Goal: Task Accomplishment & Management: Use online tool/utility

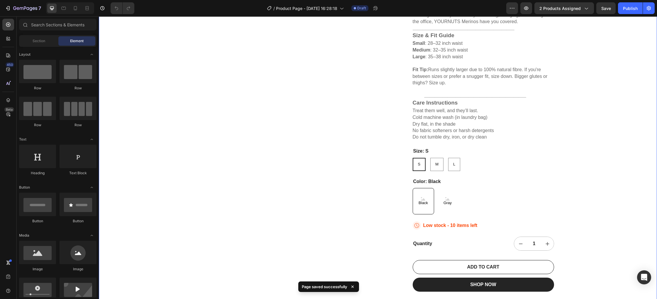
scroll to position [263, 0]
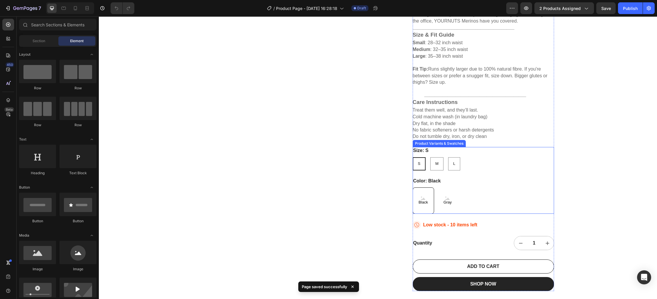
click at [445, 200] on icon at bounding box center [447, 199] width 4 height 2
click at [437, 188] on input "Gray Gray Gray" at bounding box center [437, 187] width 0 height 0
radio input "true"
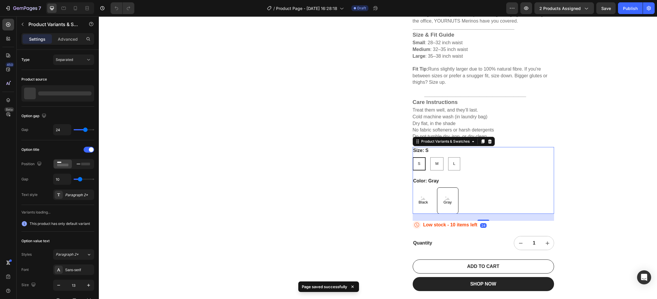
scroll to position [265, 0]
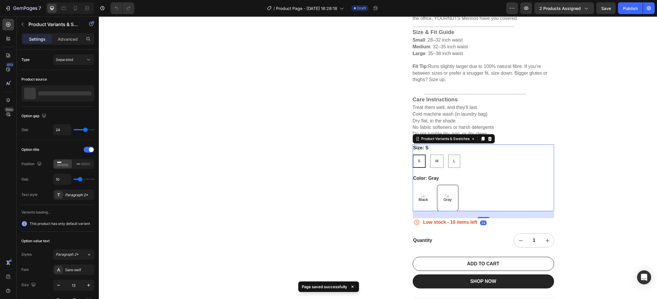
click at [427, 200] on span "Black" at bounding box center [423, 200] width 12 height 5
click at [412, 185] on input "Black Black Black" at bounding box center [412, 185] width 0 height 0
radio input "true"
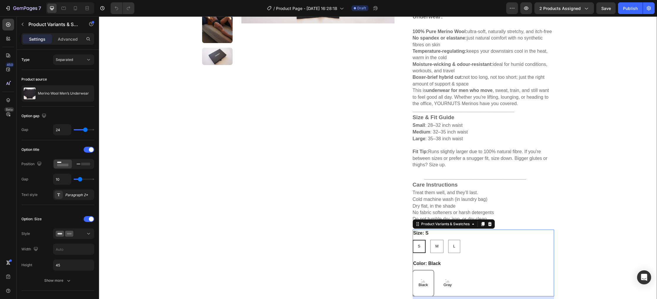
scroll to position [289, 0]
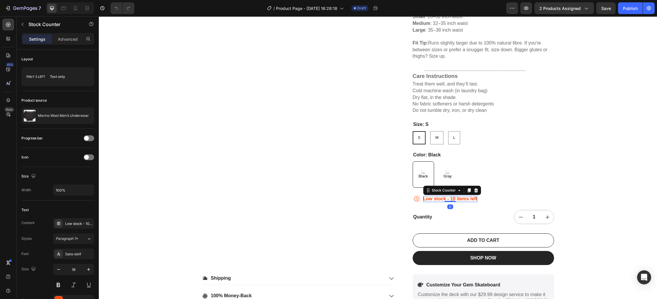
click at [455, 200] on p "Low stock - 10 items left" at bounding box center [450, 199] width 54 height 6
click at [478, 191] on icon at bounding box center [475, 190] width 5 height 5
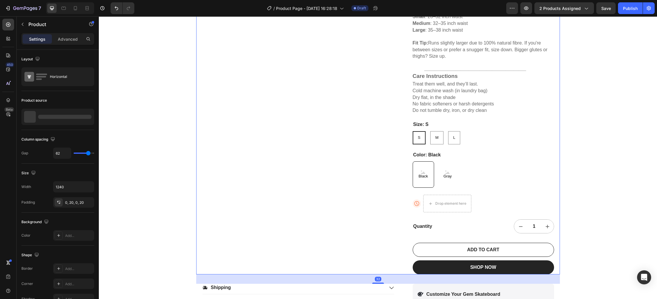
click at [355, 185] on div "Product Images" at bounding box center [298, 25] width 192 height 497
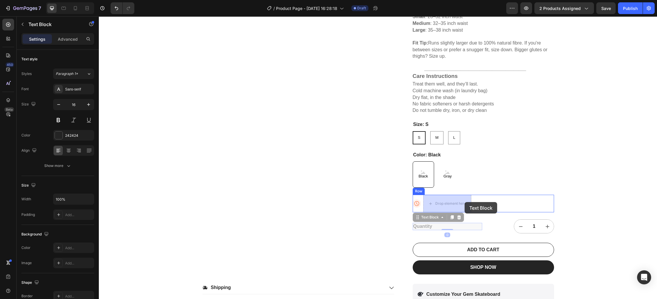
drag, startPoint x: 467, startPoint y: 227, endPoint x: 480, endPoint y: 205, distance: 25.9
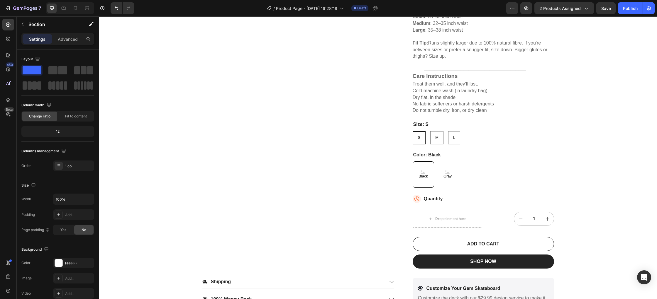
click at [584, 214] on div "22,500+ Happy Customers Item List +700 5-Start Review Item List 30 Day Guarante…" at bounding box center [378, 32] width 558 height 584
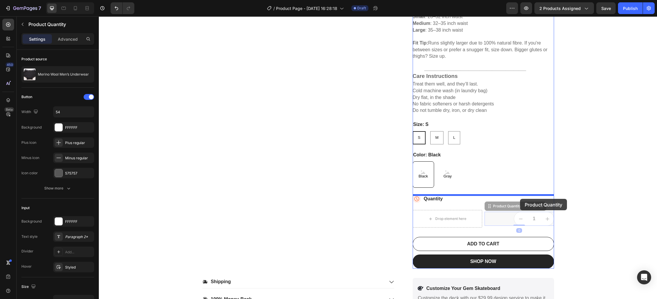
drag, startPoint x: 527, startPoint y: 220, endPoint x: 561, endPoint y: 212, distance: 34.7
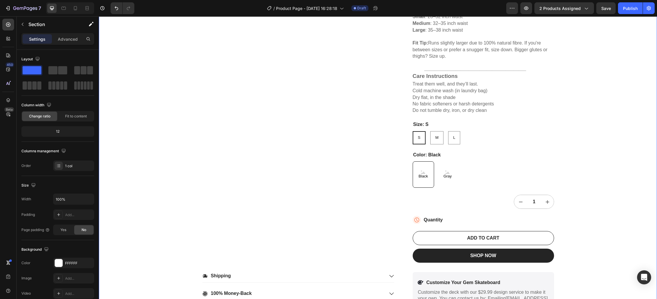
click at [623, 212] on div "22,500+ Happy Customers Item List +700 5-Start Review Item List 30 Day Guarante…" at bounding box center [378, 29] width 558 height 578
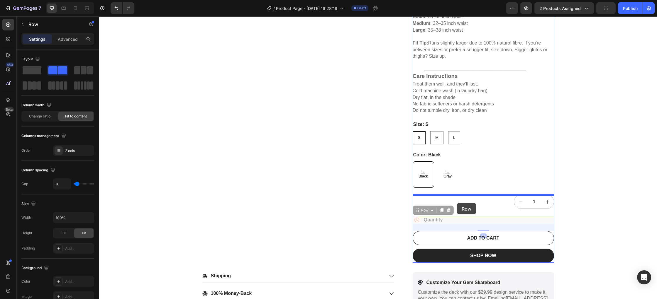
drag, startPoint x: 455, startPoint y: 222, endPoint x: 468, endPoint y: 204, distance: 22.0
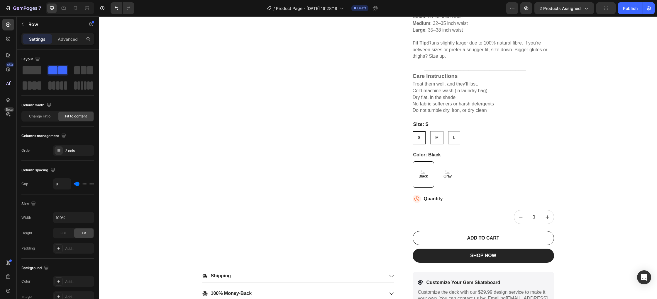
click at [618, 211] on div "22,500+ Happy Customers Item List +700 5-Start Review Item List 30 Day Guarante…" at bounding box center [378, 29] width 558 height 578
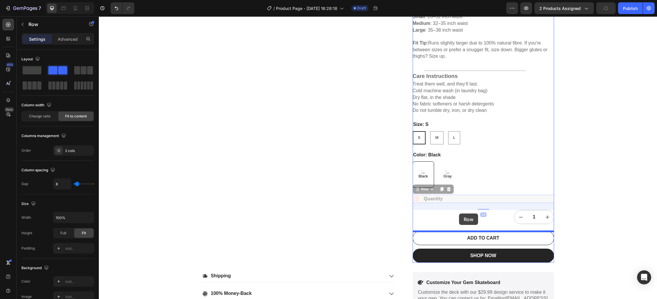
drag, startPoint x: 458, startPoint y: 198, endPoint x: 459, endPoint y: 214, distance: 15.9
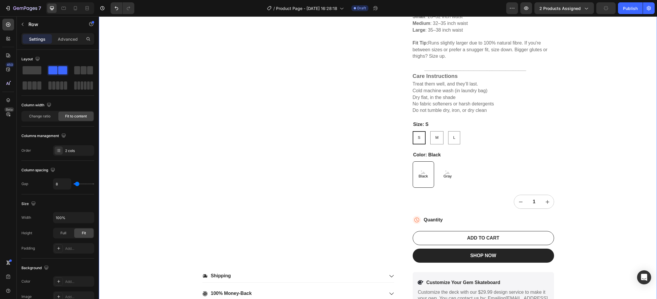
click at [605, 214] on div "22,500+ Happy Customers Item List +700 5-Start Review Item List 30 Day Guarante…" at bounding box center [378, 29] width 558 height 578
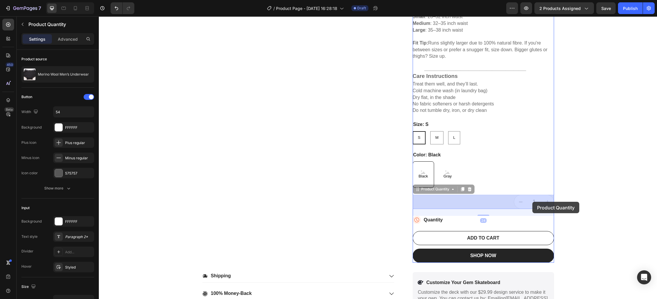
drag, startPoint x: 536, startPoint y: 201, endPoint x: 532, endPoint y: 202, distance: 3.8
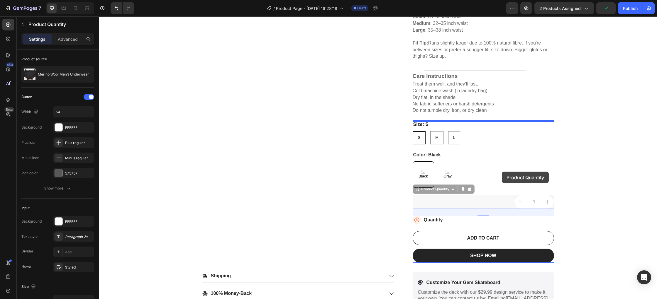
drag, startPoint x: 505, startPoint y: 204, endPoint x: 502, endPoint y: 172, distance: 32.4
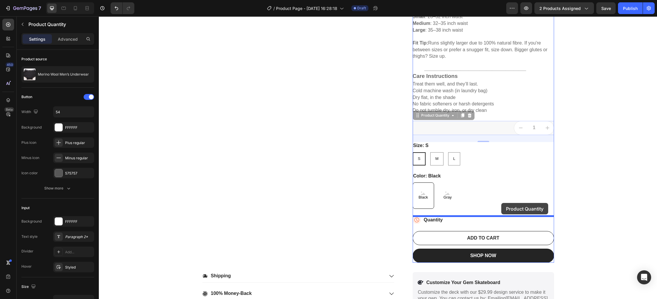
drag, startPoint x: 497, startPoint y: 128, endPoint x: 501, endPoint y: 203, distance: 74.9
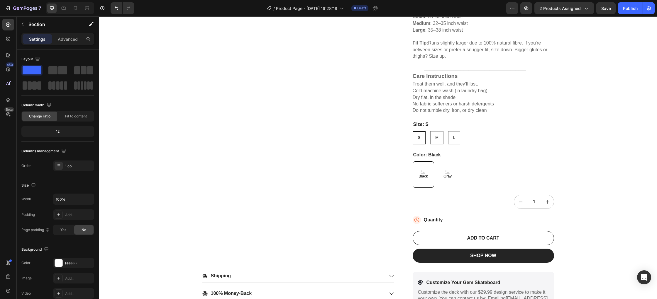
drag, startPoint x: 639, startPoint y: 201, endPoint x: 629, endPoint y: 200, distance: 9.7
click at [639, 201] on div "22,500+ Happy Customers Item List +700 5-Start Review Item List 30 Day Guarante…" at bounding box center [378, 29] width 558 height 578
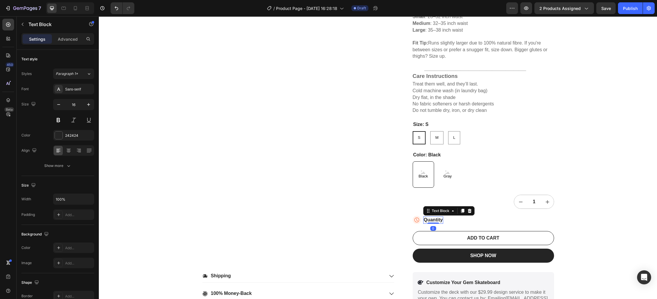
click at [430, 218] on div "Quantity" at bounding box center [433, 220] width 20 height 7
click at [471, 209] on icon at bounding box center [469, 211] width 5 height 5
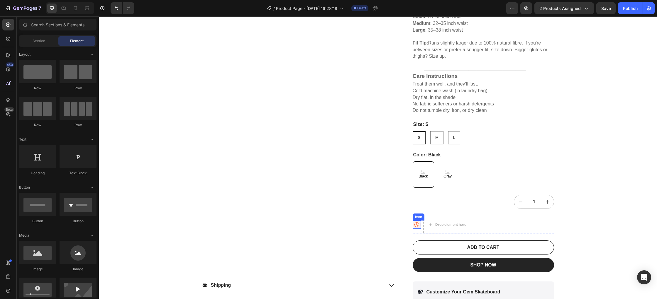
click at [419, 226] on icon at bounding box center [416, 225] width 8 height 8
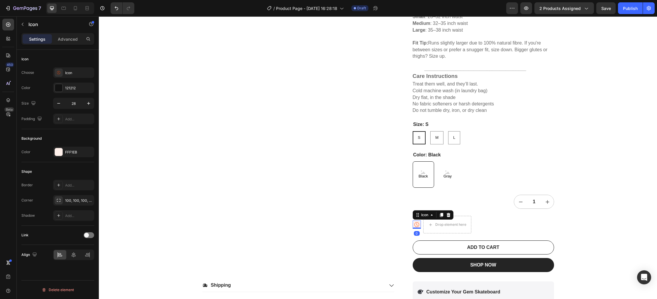
click at [450, 215] on icon at bounding box center [448, 215] width 5 height 5
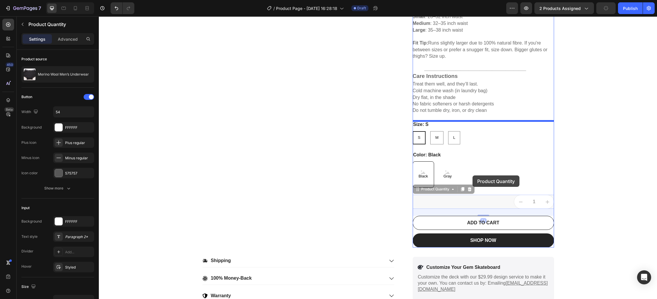
drag, startPoint x: 469, startPoint y: 201, endPoint x: 472, endPoint y: 176, distance: 24.8
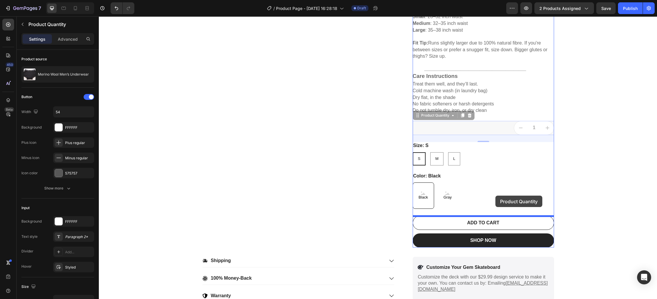
drag, startPoint x: 494, startPoint y: 126, endPoint x: 495, endPoint y: 196, distance: 69.5
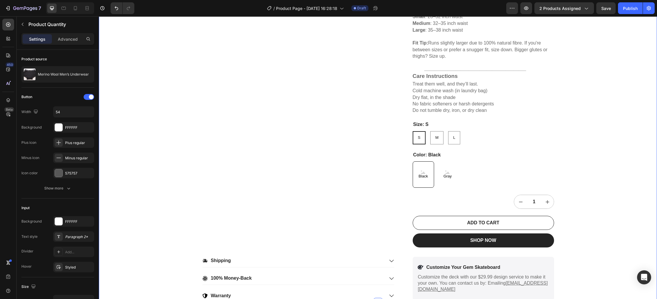
click at [610, 194] on div "22,500+ Happy Customers Item List +700 5-Start Review Item List 30 Day Guarante…" at bounding box center [378, 21] width 558 height 563
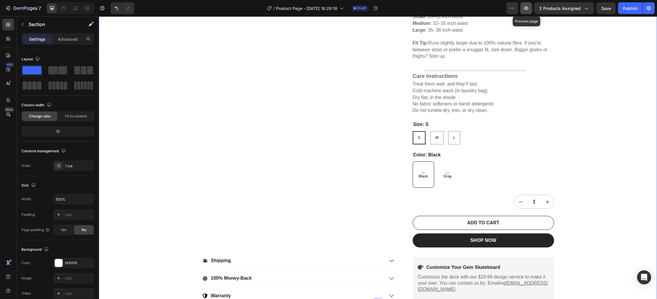
click at [526, 9] on icon "button" at bounding box center [526, 8] width 6 height 6
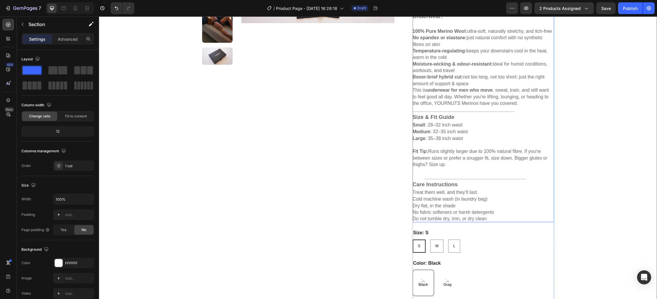
scroll to position [180, 0]
click at [456, 182] on h3 "Care Instructions" at bounding box center [434, 185] width 45 height 6
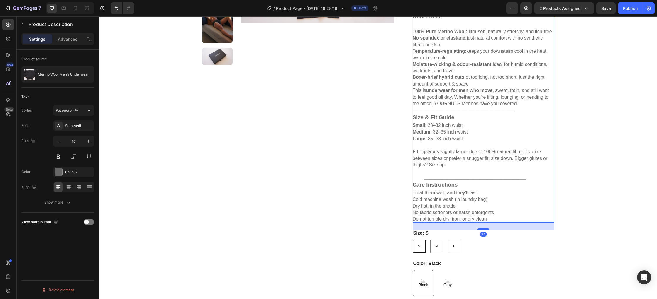
click at [440, 179] on strong "_______________________________________" at bounding box center [475, 177] width 102 height 5
click at [428, 179] on strong "_______________________________________" at bounding box center [475, 177] width 102 height 5
click at [422, 178] on div "Level up your underwear game with our 100% Merino Wool boxer brief hybrid - nat…" at bounding box center [482, 84] width 141 height 276
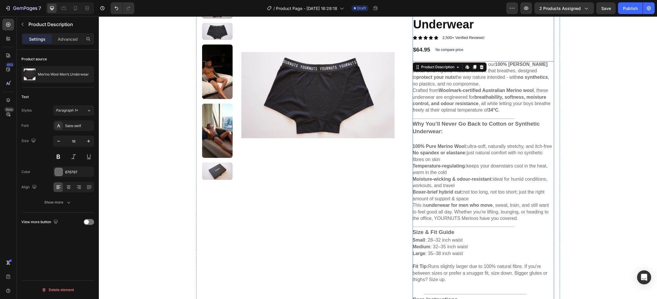
scroll to position [0, 0]
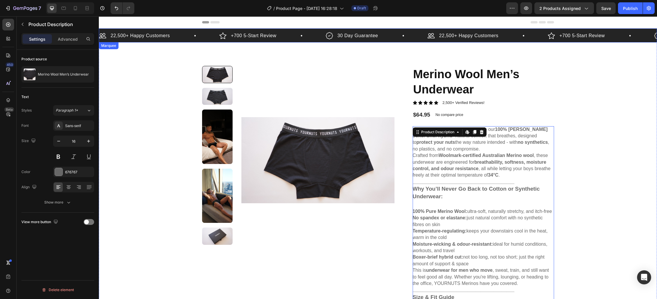
click at [313, 35] on div "+700 5-Start Review Item List" at bounding box center [272, 35] width 106 height 9
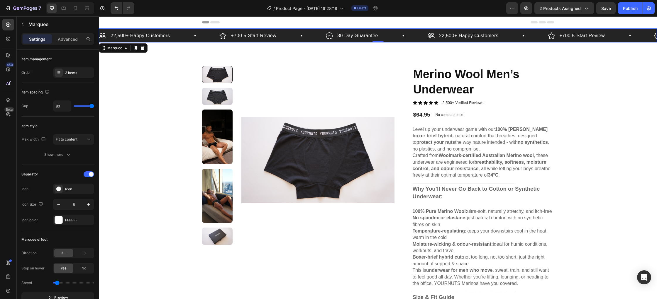
click at [420, 35] on div "30 Day Guarantee Item List" at bounding box center [377, 35] width 102 height 9
click at [144, 48] on icon at bounding box center [142, 48] width 5 height 5
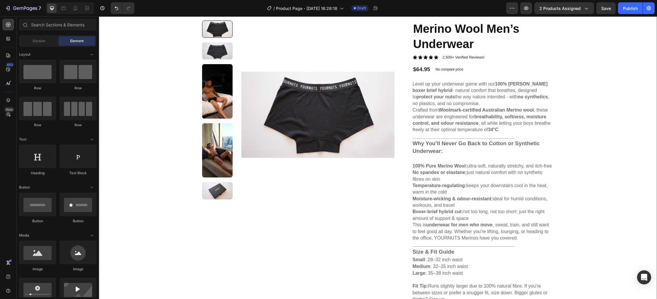
scroll to position [19, 0]
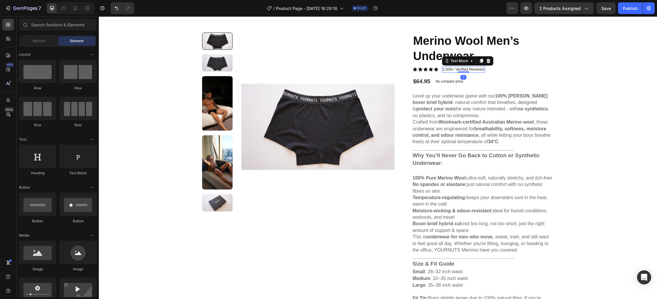
click at [458, 69] on p "2,500+ Verified Reviews!" at bounding box center [463, 69] width 42 height 5
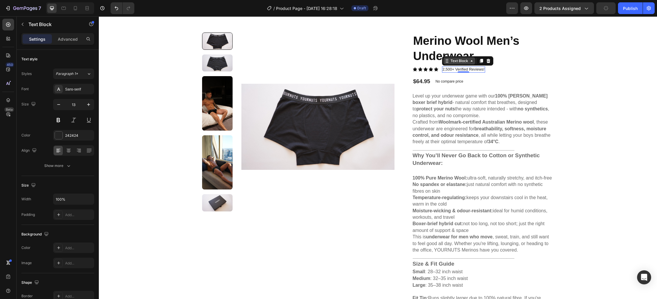
click at [463, 62] on div "Text Block" at bounding box center [459, 60] width 20 height 5
click at [468, 71] on p "2,500+ Verified Reviews!" at bounding box center [463, 69] width 42 height 5
click at [452, 70] on p "2,500+ Verified Reviews!" at bounding box center [463, 69] width 42 height 5
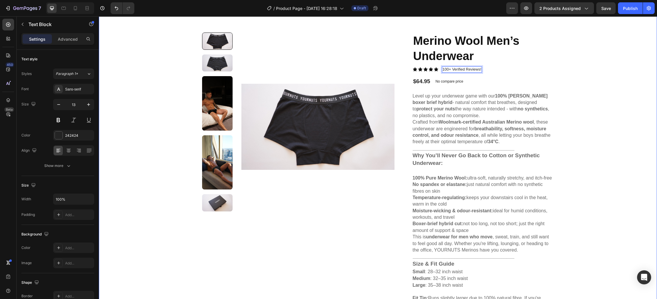
click at [601, 90] on div "Product Images Merino Wool Men’s Underwear Product Title Icon Icon Icon Icon Ic…" at bounding box center [378, 283] width 558 height 549
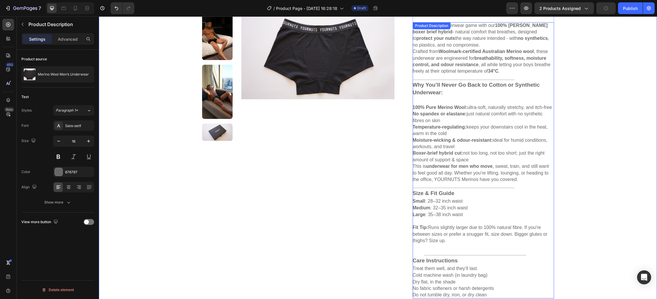
click at [485, 140] on strong "Moisture-wicking & odour-resistant:" at bounding box center [452, 140] width 80 height 5
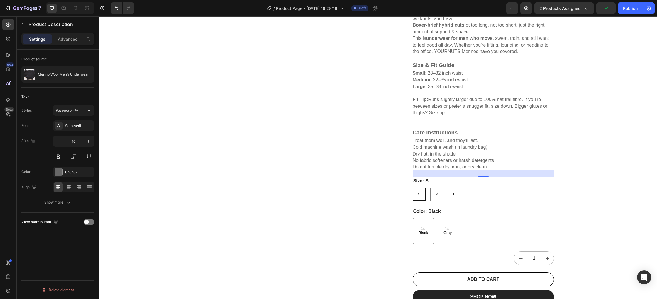
scroll to position [257, 0]
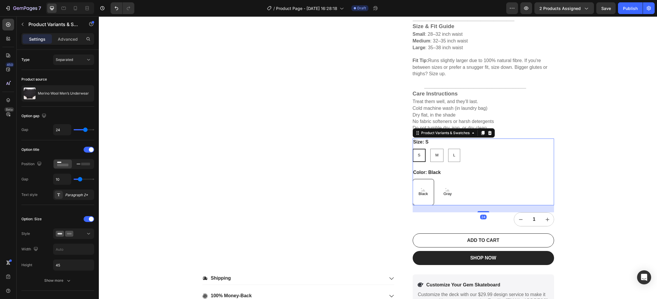
click at [449, 192] on span "Gray" at bounding box center [447, 194] width 11 height 5
click at [437, 179] on input "Gray Gray Gray" at bounding box center [437, 179] width 0 height 0
radio input "true"
click at [425, 190] on icon at bounding box center [423, 191] width 4 height 4
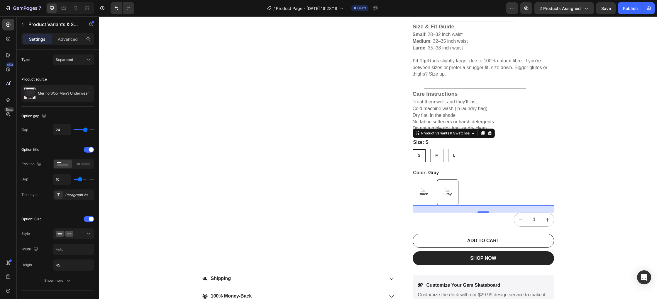
click at [412, 179] on input "Black Black Black" at bounding box center [412, 179] width 0 height 0
radio input "true"
click at [463, 133] on div "Product Variants & Swatches" at bounding box center [445, 133] width 51 height 5
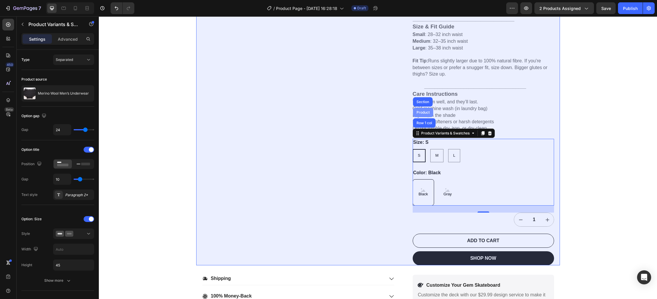
click at [425, 114] on div "Product" at bounding box center [423, 113] width 16 height 4
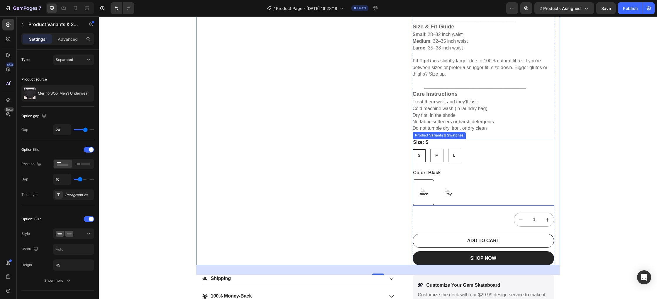
scroll to position [258, 0]
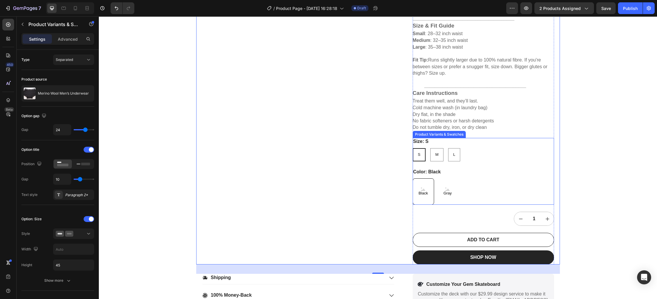
click at [427, 191] on div "Black" at bounding box center [423, 191] width 12 height 13
click at [412, 179] on input "Black Black Black" at bounding box center [412, 178] width 0 height 0
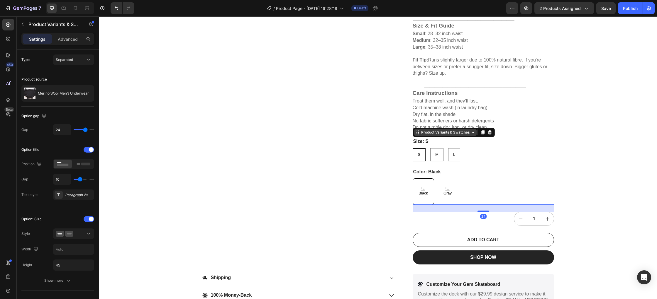
click at [462, 135] on div "Product Variants & Swatches" at bounding box center [445, 132] width 62 height 7
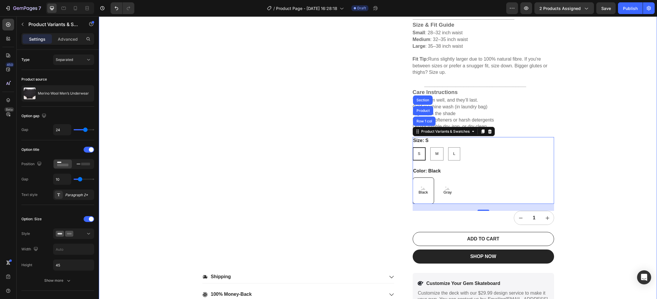
click at [641, 223] on div "Product Images Merino Wool Men’s Underwear Product Title Icon Icon Icon Icon Ic…" at bounding box center [378, 44] width 558 height 549
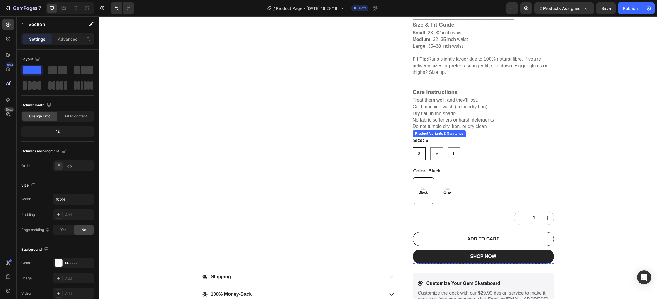
click at [430, 191] on div "Black" at bounding box center [422, 191] width 21 height 26
click at [412, 178] on input "Black Black Black" at bounding box center [412, 177] width 0 height 0
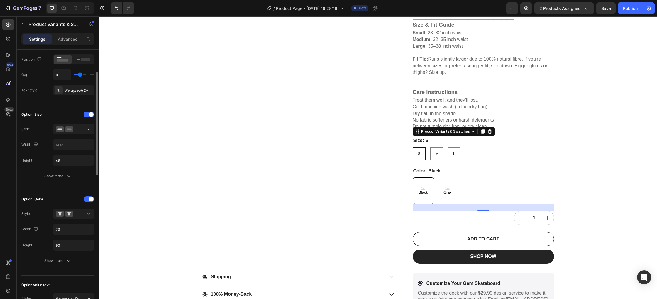
scroll to position [130, 0]
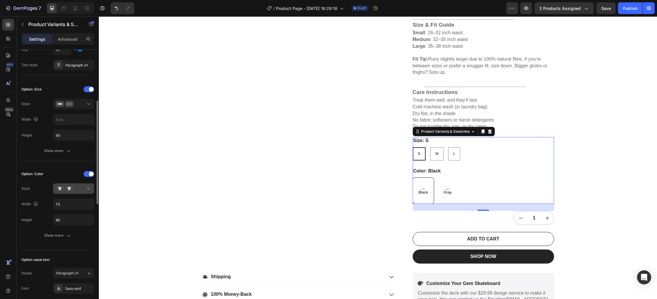
click at [90, 190] on icon at bounding box center [89, 189] width 6 height 6
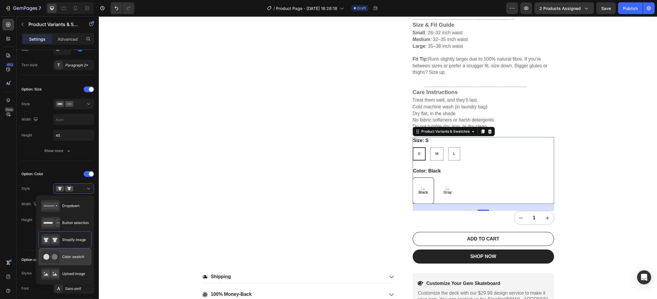
click at [74, 260] on div "Color swatch" at bounding box center [62, 257] width 43 height 12
type input "45"
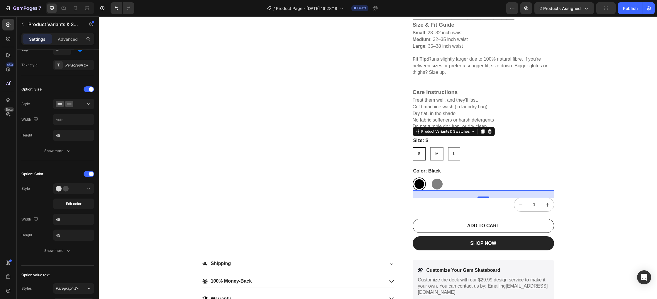
scroll to position [91, 0]
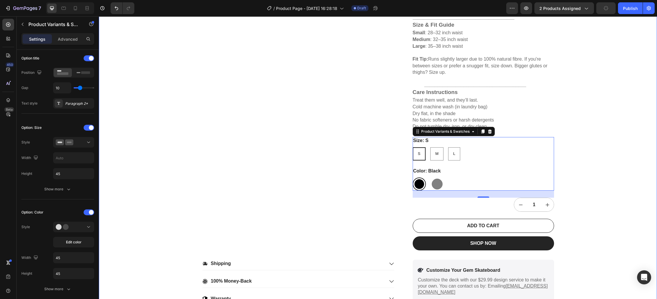
click at [637, 224] on div "Product Images Merino Wool Men’s Underwear Product Title Icon Icon Icon Icon Ic…" at bounding box center [378, 38] width 558 height 536
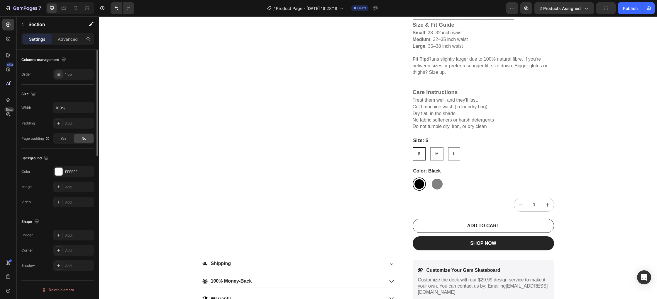
scroll to position [0, 0]
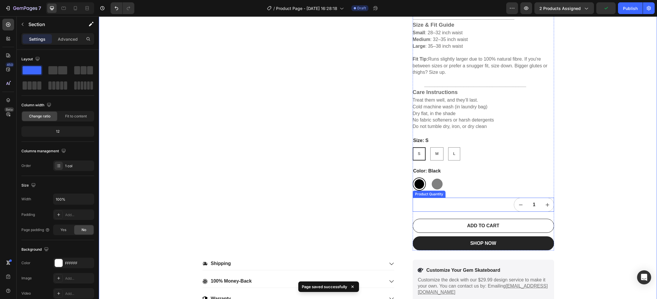
drag, startPoint x: 422, startPoint y: 206, endPoint x: 417, endPoint y: 206, distance: 5.0
click at [422, 206] on div "1" at bounding box center [482, 205] width 141 height 14
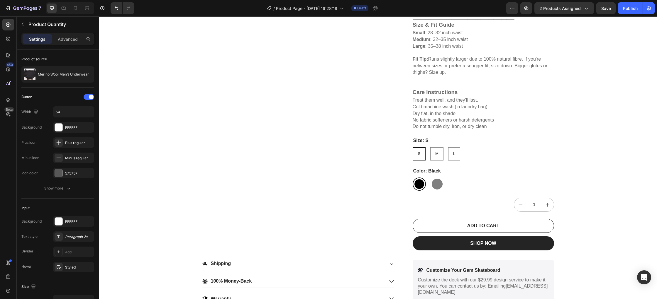
click at [629, 207] on div "Product Images Merino Wool Men’s Underwear Product Title Icon Icon Icon Icon Ic…" at bounding box center [378, 38] width 558 height 536
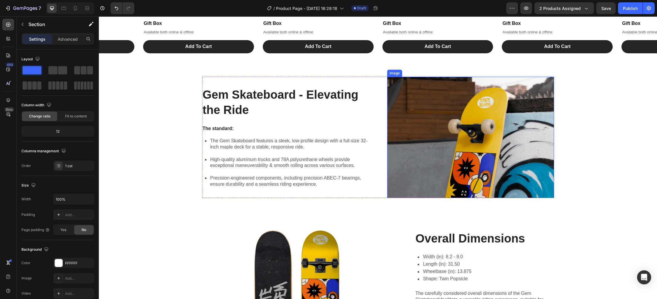
scroll to position [662, 0]
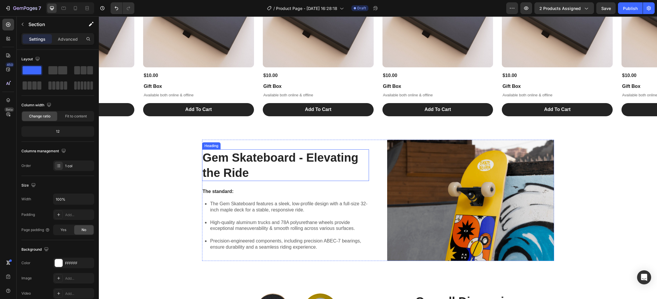
click at [353, 179] on h2 "Gem Skateboard - Elevating the Ride" at bounding box center [285, 166] width 167 height 32
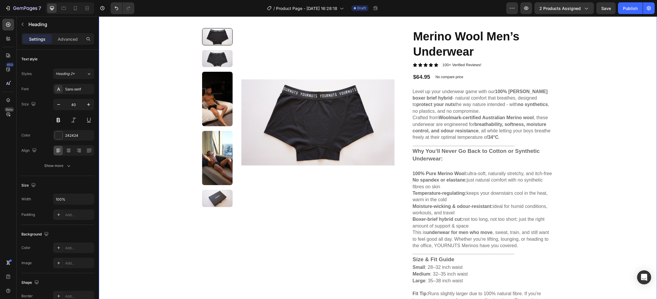
scroll to position [0, 0]
